Goal: Register for event/course

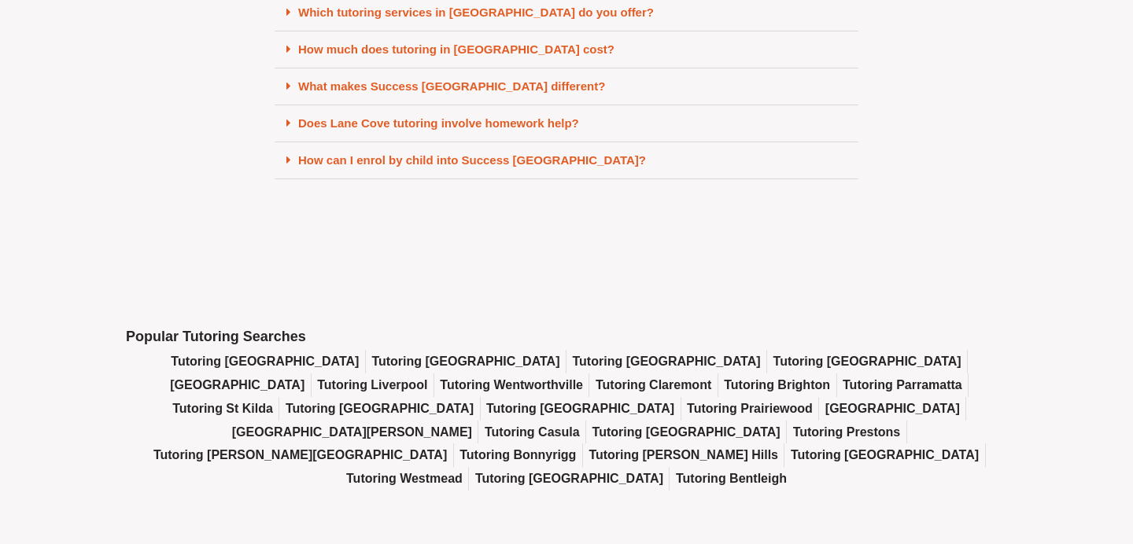
scroll to position [6937, 0]
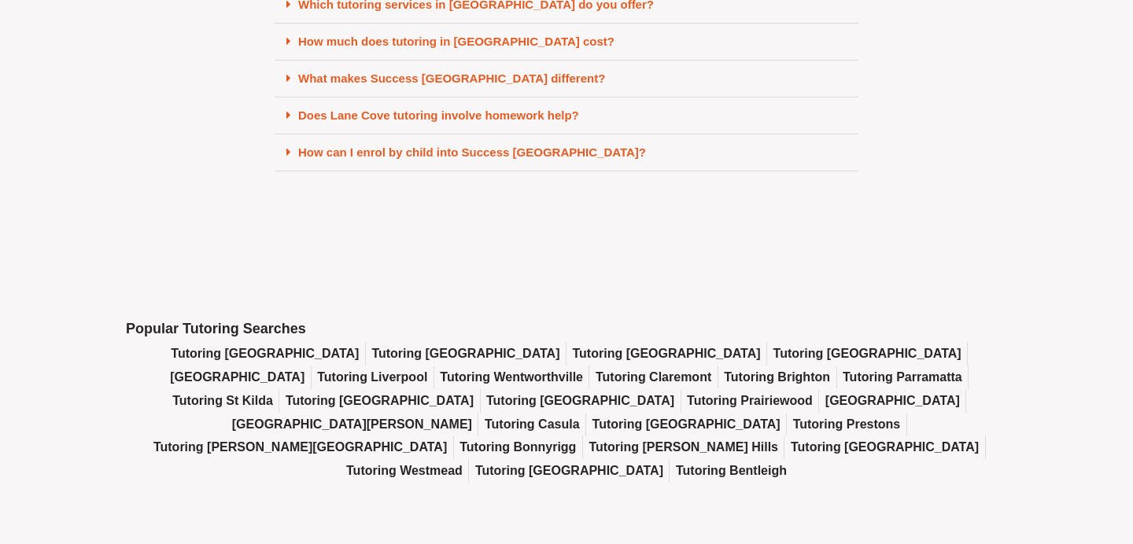
click at [352, 122] on link "Does Lane Cove tutoring involve homework help?" at bounding box center [438, 115] width 281 height 13
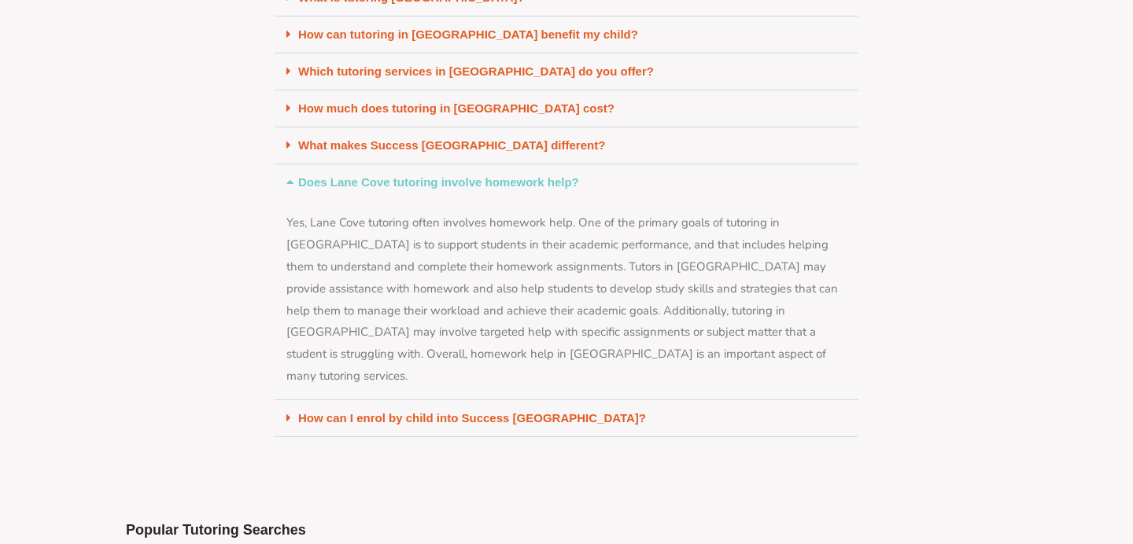
scroll to position [6802, 0]
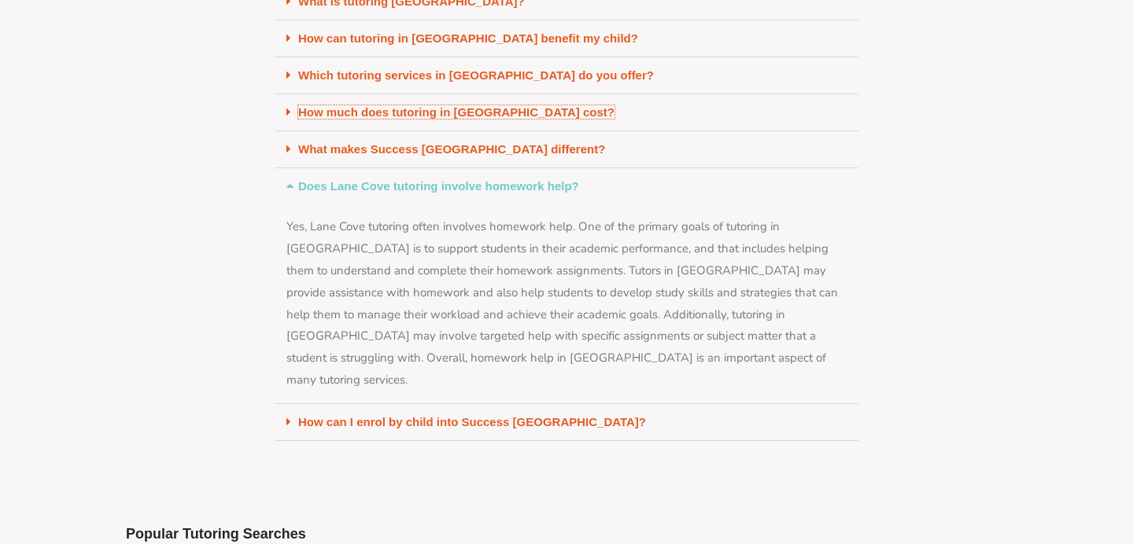
click at [352, 119] on link "How much does tutoring in [GEOGRAPHIC_DATA] cost?" at bounding box center [456, 111] width 316 height 13
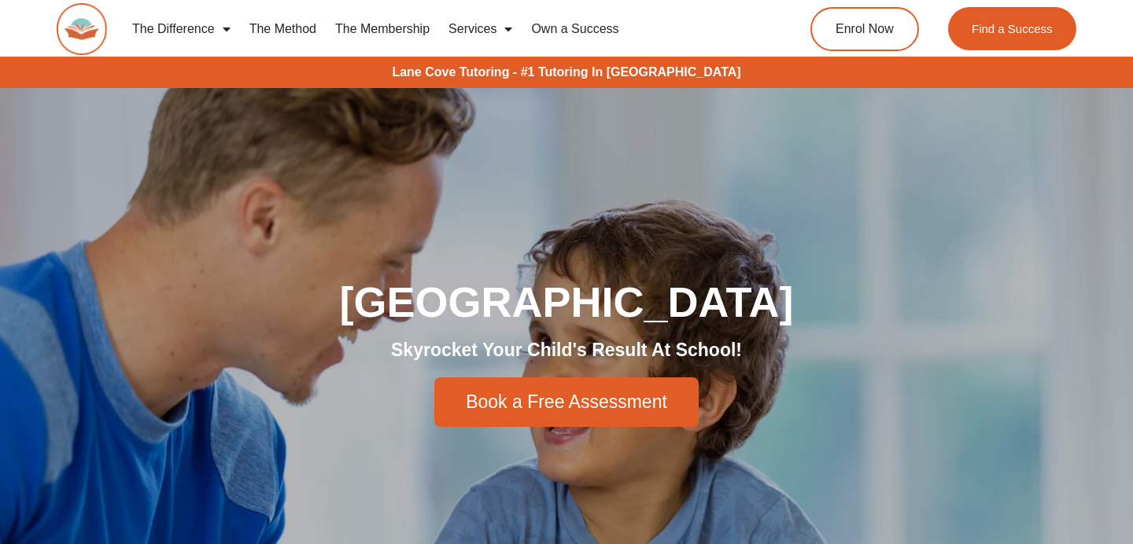
scroll to position [0, 0]
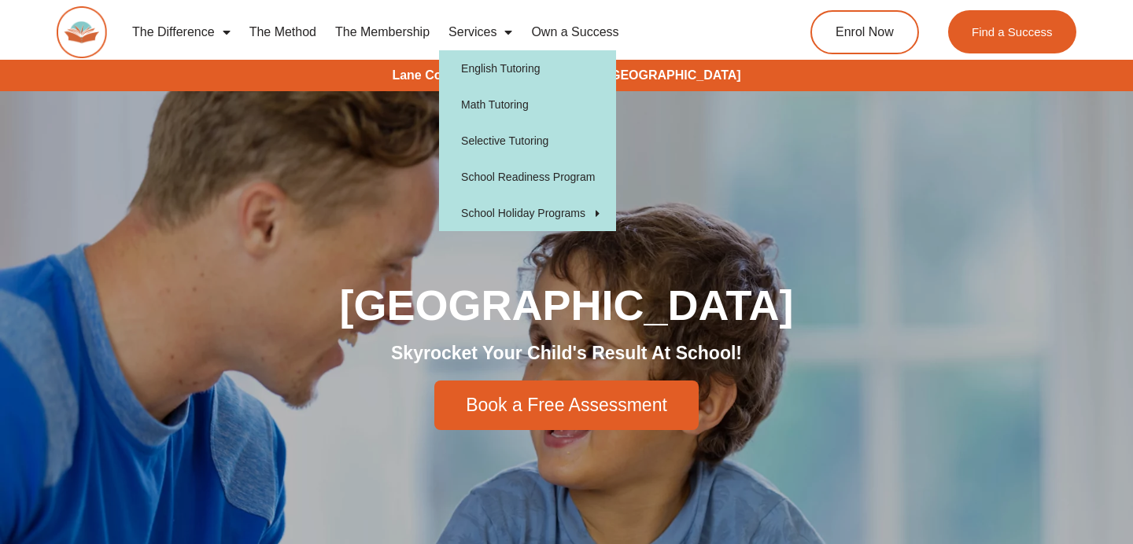
click at [402, 33] on link "The Membership" at bounding box center [382, 32] width 113 height 36
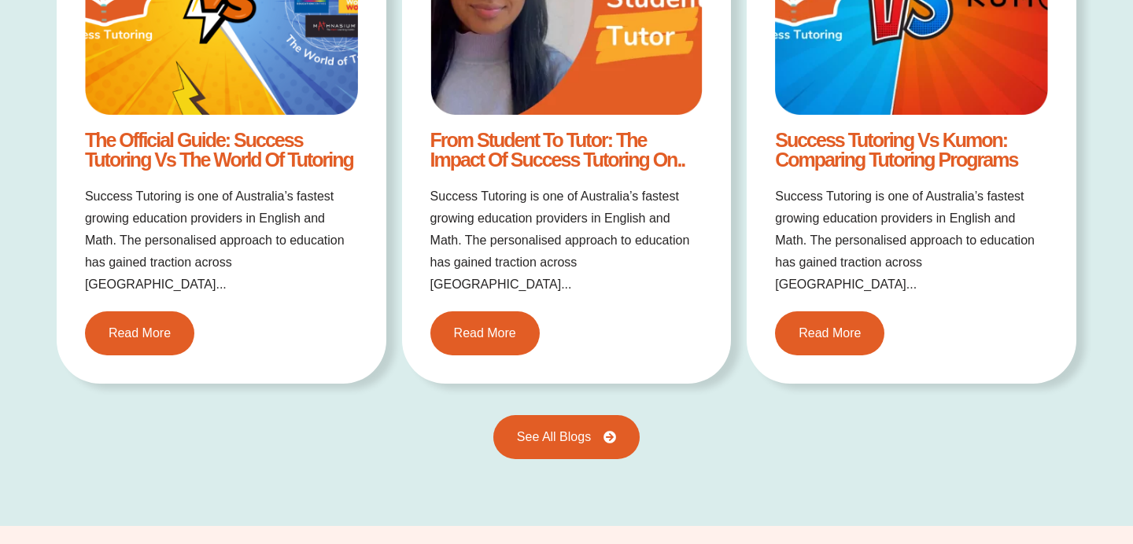
scroll to position [3176, 0]
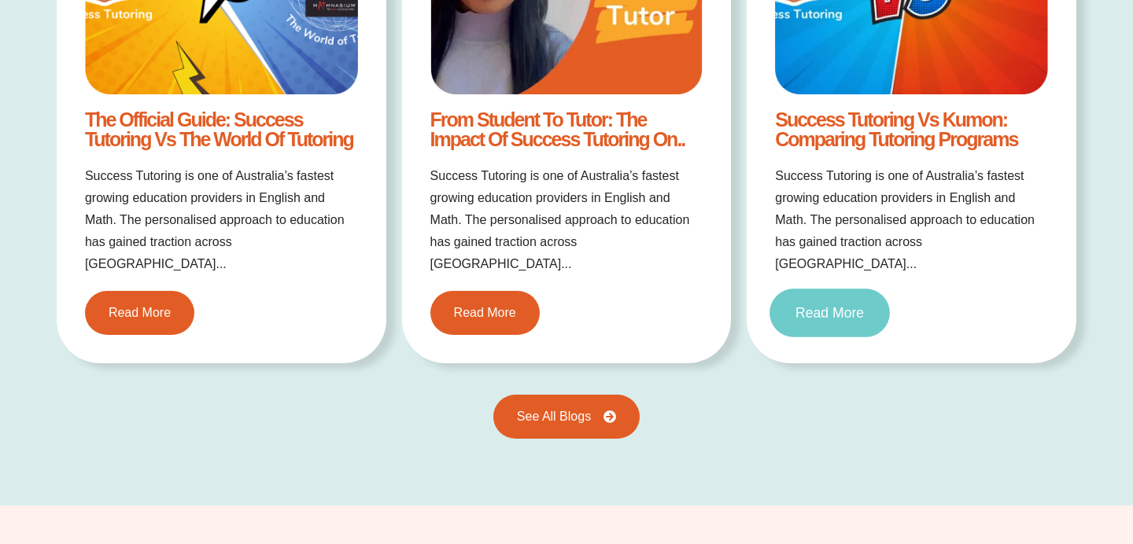
click at [830, 306] on span "Read More" at bounding box center [829, 313] width 68 height 14
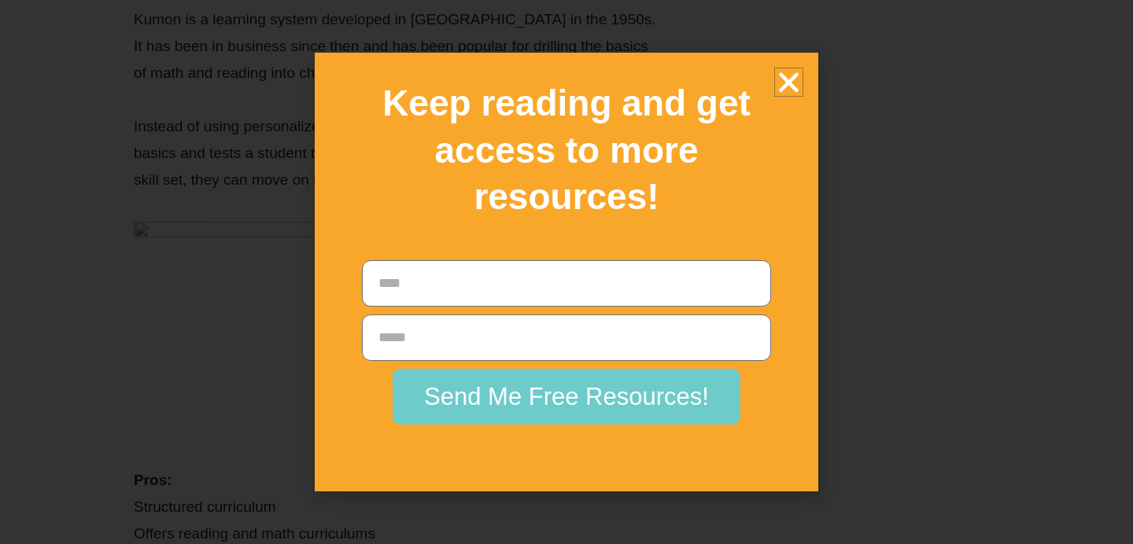
scroll to position [4216, 0]
click at [781, 86] on icon "Close" at bounding box center [789, 82] width 28 height 28
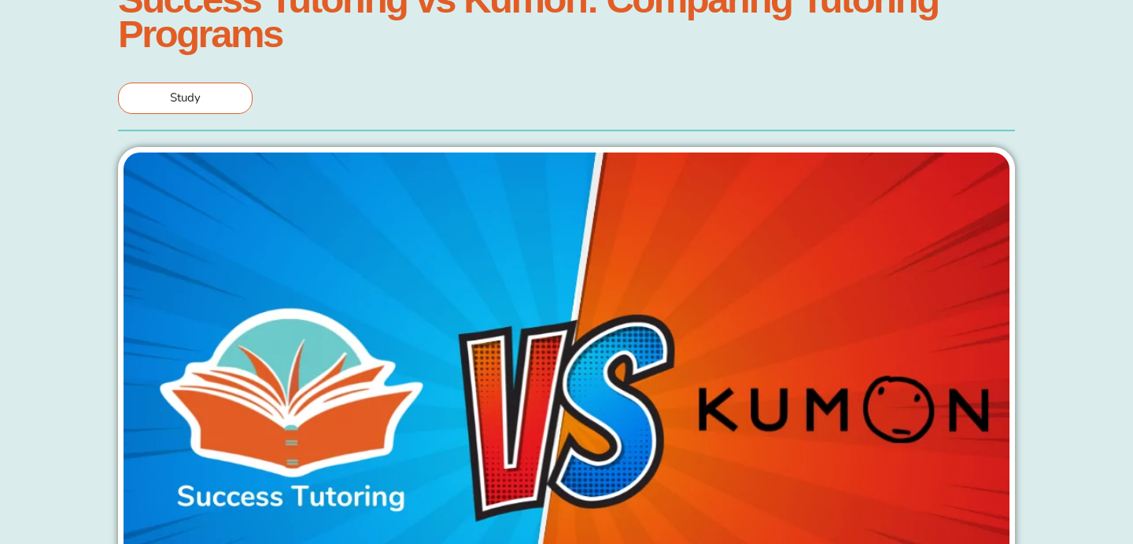
scroll to position [0, 0]
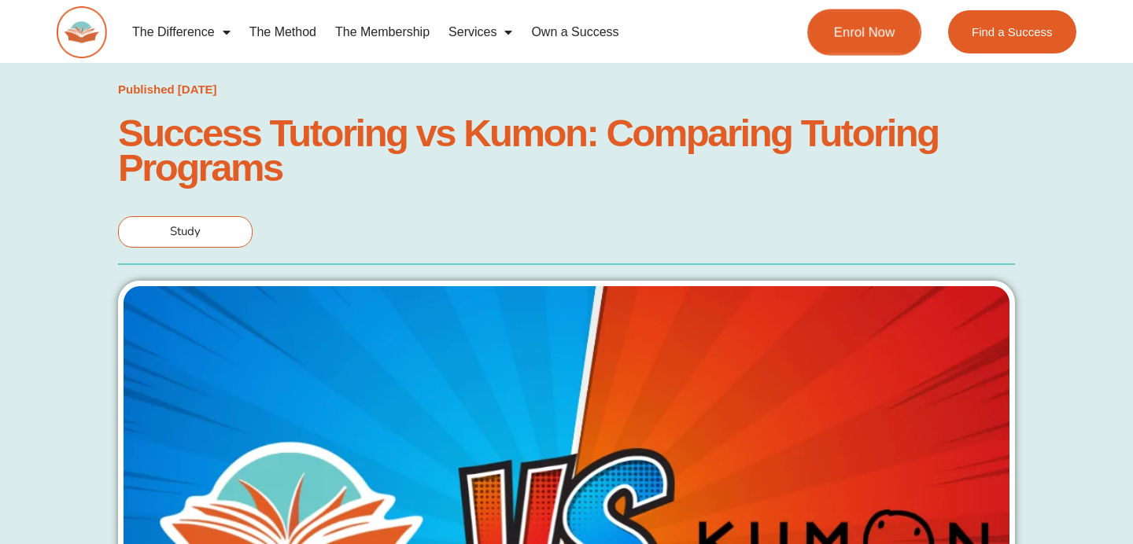
click at [872, 35] on span "Enrol Now" at bounding box center [864, 31] width 61 height 13
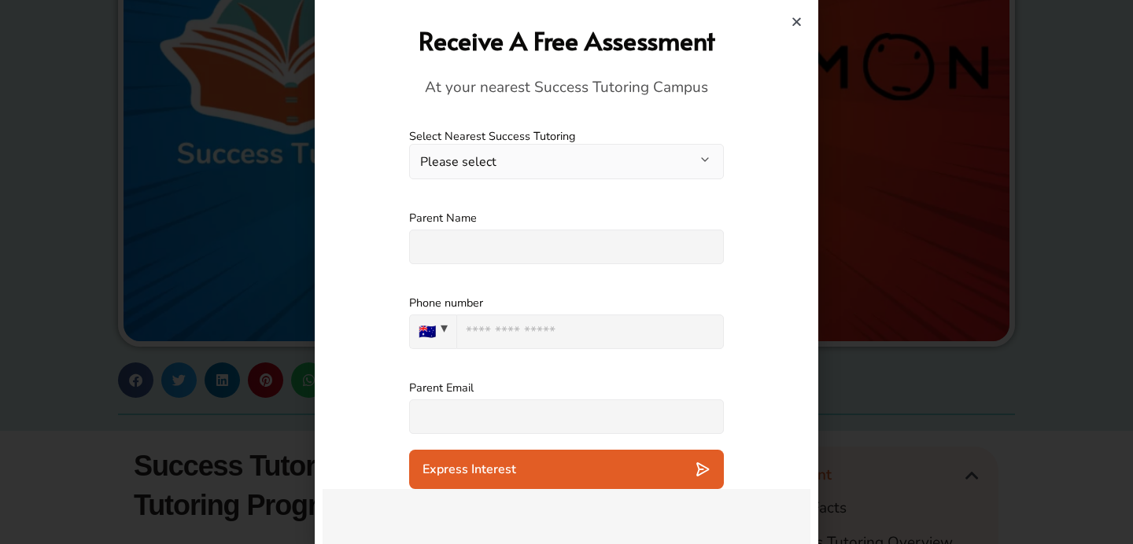
click at [684, 164] on button "Please select" at bounding box center [566, 161] width 315 height 35
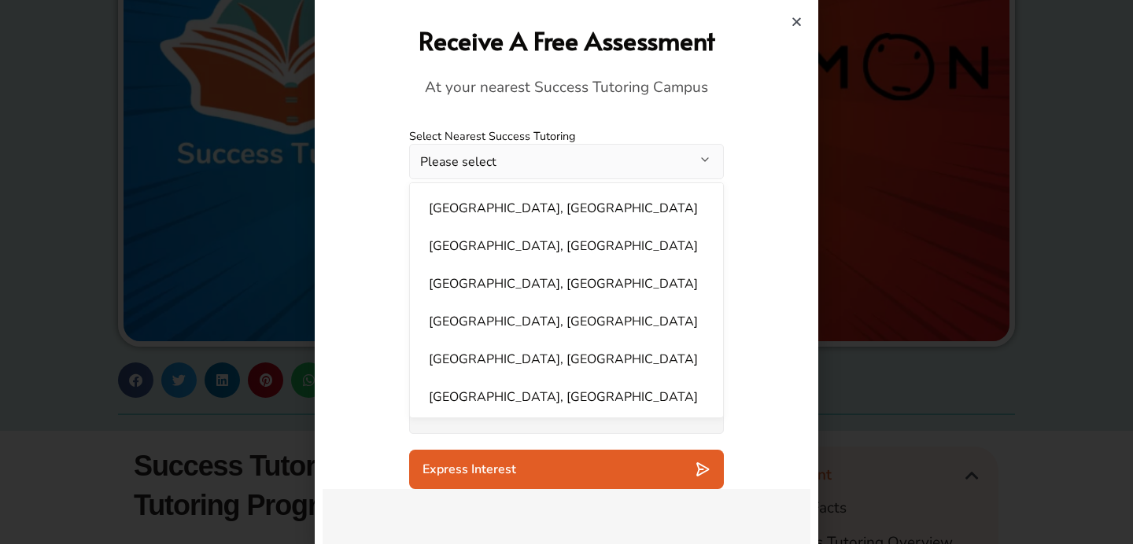
click at [381, 271] on div "Parent Name Please specify an answer" at bounding box center [567, 237] width 488 height 85
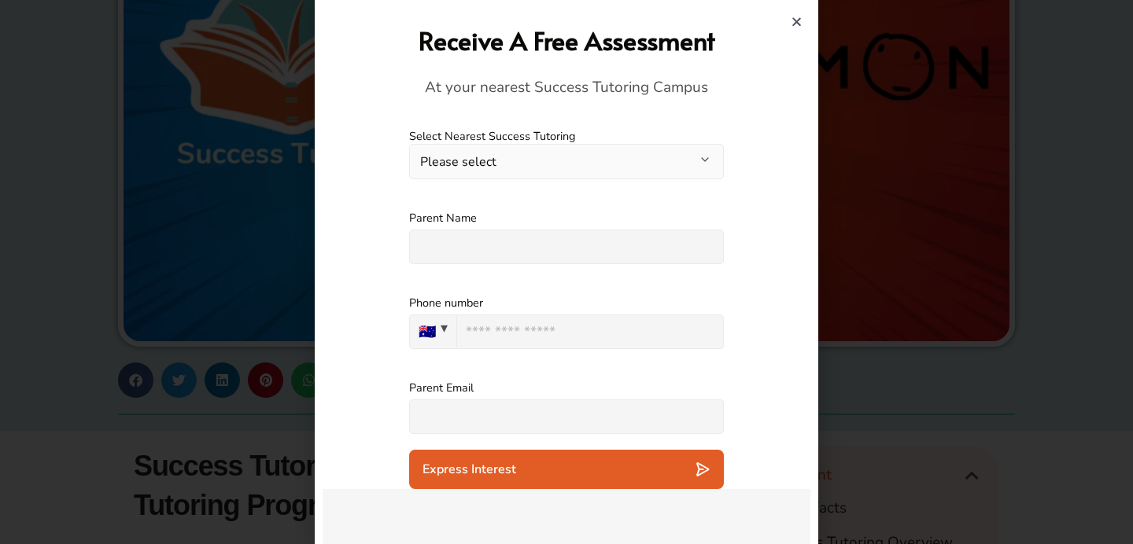
click at [799, 17] on icon "Close" at bounding box center [797, 22] width 12 height 12
